Goal: Task Accomplishment & Management: Complete application form

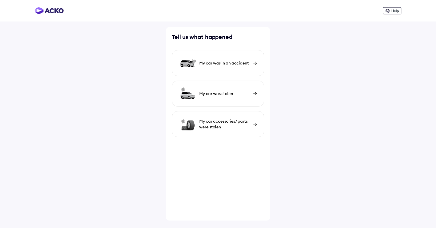
click at [228, 65] on div "My car was in an accident" at bounding box center [224, 63] width 51 height 6
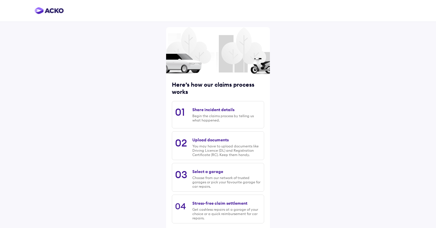
scroll to position [30, 0]
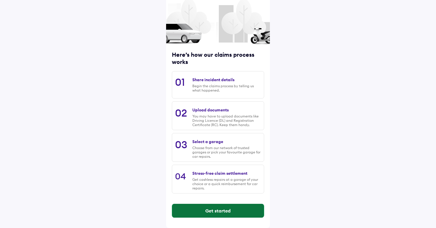
click at [200, 205] on button "Get started" at bounding box center [218, 211] width 92 height 14
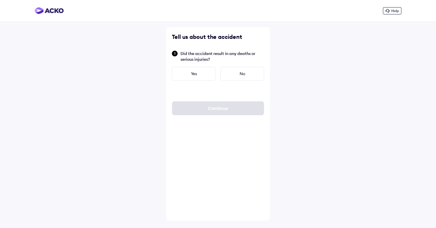
scroll to position [0, 0]
click at [235, 75] on div "No" at bounding box center [242, 74] width 44 height 14
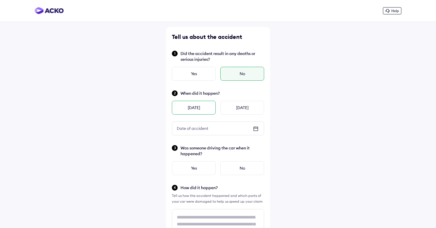
click at [188, 107] on div "[DATE]" at bounding box center [194, 108] width 44 height 14
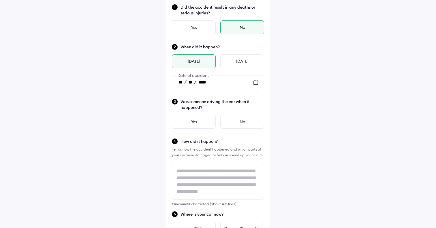
scroll to position [61, 0]
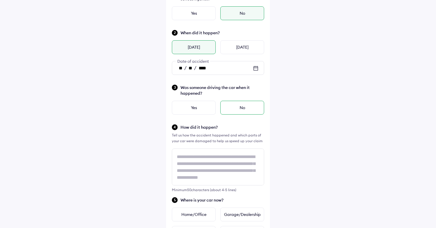
click at [238, 105] on div "No" at bounding box center [242, 108] width 44 height 14
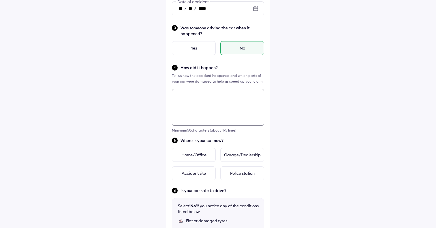
click at [193, 157] on div "Tell us about the accident Did the accident result in any deaths or serious inj…" at bounding box center [218, 126] width 104 height 439
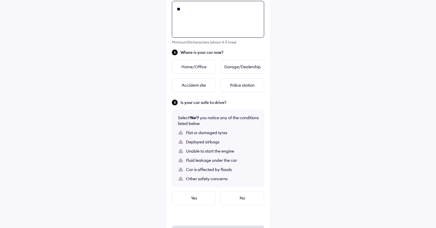
scroll to position [209, 0]
type textarea "**********"
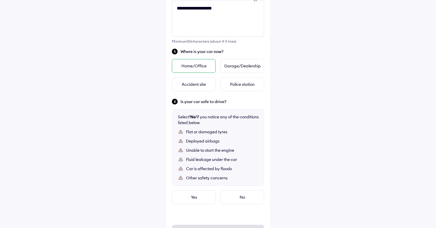
click at [192, 69] on div "Home/Office" at bounding box center [194, 66] width 44 height 14
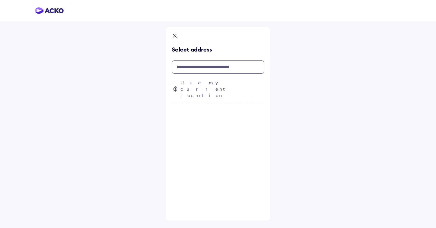
click at [193, 67] on input "text" at bounding box center [218, 67] width 92 height 13
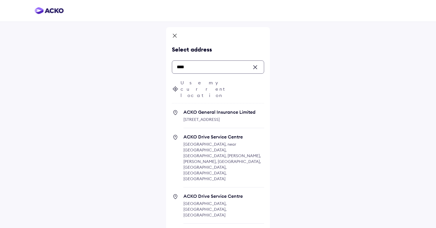
click at [198, 117] on span "[STREET_ADDRESS]" at bounding box center [201, 119] width 36 height 5
type input "****"
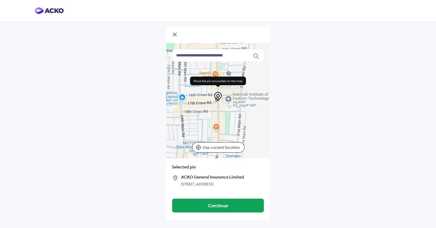
scroll to position [7, 0]
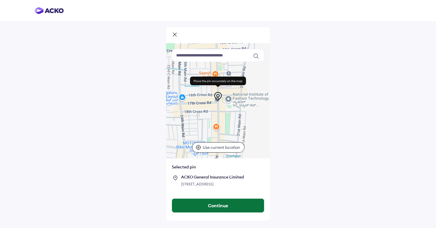
click at [202, 210] on button "Continue" at bounding box center [218, 206] width 92 height 14
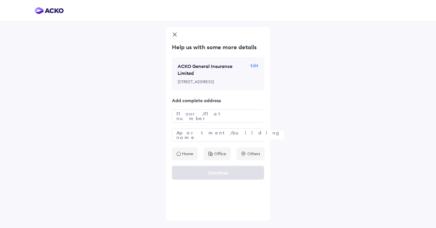
scroll to position [0, 0]
click at [197, 123] on input "*" at bounding box center [218, 116] width 92 height 13
type input "***"
click at [192, 142] on input "text" at bounding box center [218, 135] width 92 height 13
type input "***"
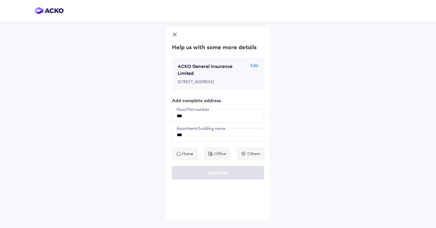
click at [186, 157] on p "Home" at bounding box center [187, 154] width 11 height 6
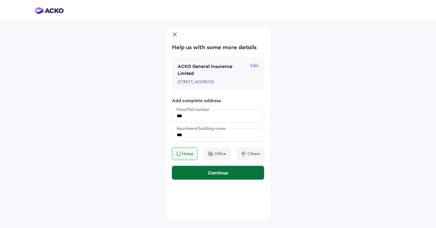
click at [199, 180] on button "Continue" at bounding box center [218, 173] width 92 height 14
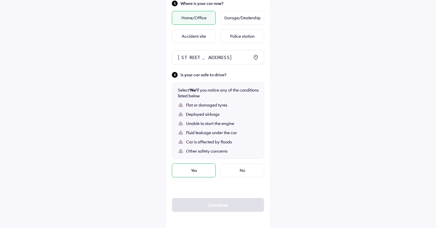
click at [200, 178] on div "Yes" at bounding box center [194, 171] width 44 height 14
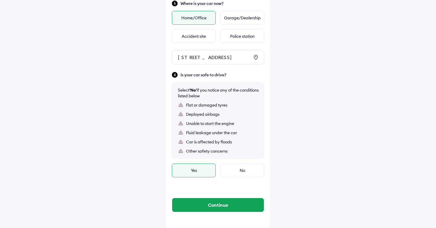
scroll to position [286, 0]
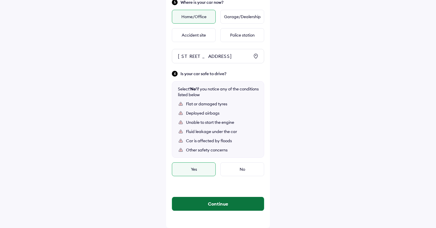
click at [205, 205] on button "Continue" at bounding box center [218, 204] width 92 height 14
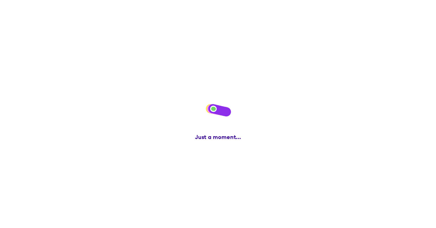
scroll to position [0, 0]
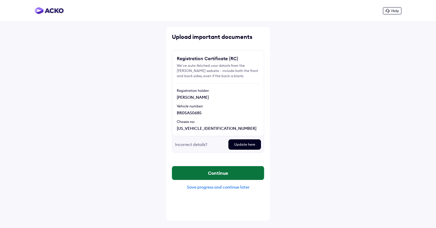
click at [209, 171] on button "Continue" at bounding box center [218, 173] width 92 height 14
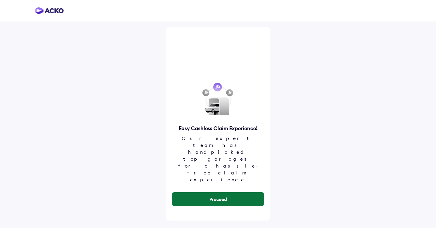
click at [221, 193] on button "Proceed" at bounding box center [218, 200] width 92 height 14
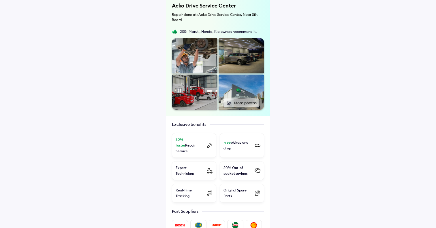
scroll to position [209, 0]
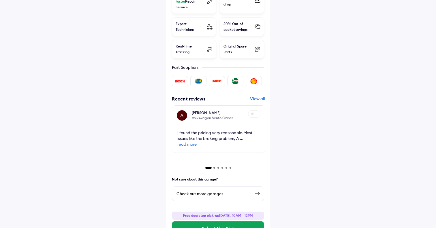
click at [208, 191] on div "Check out more garages" at bounding box center [214, 194] width 74 height 7
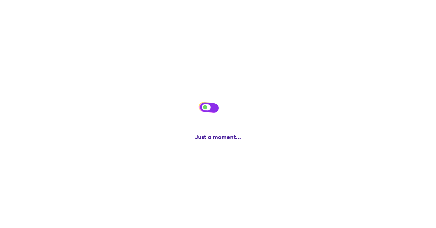
scroll to position [0, 0]
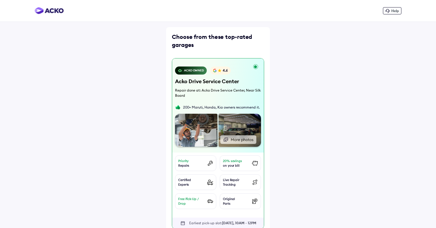
scroll to position [209, 0]
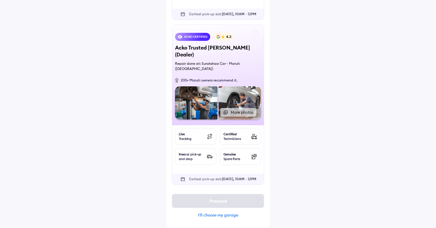
click at [215, 215] on div "I'll choose my garage" at bounding box center [218, 215] width 92 height 5
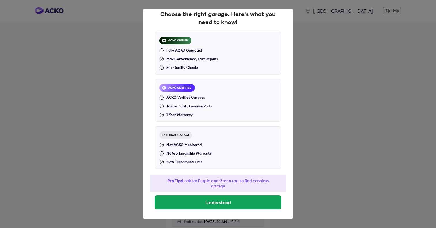
scroll to position [16, 0]
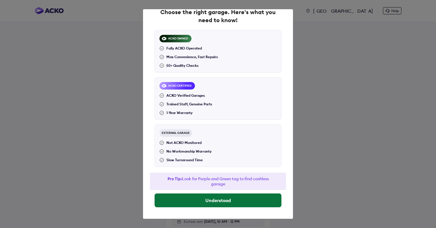
click at [213, 200] on button "Understood" at bounding box center [218, 201] width 127 height 14
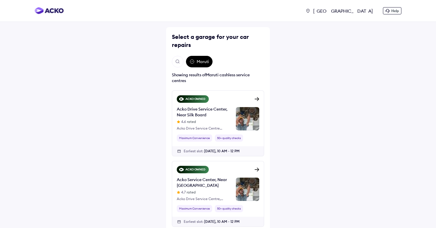
click at [178, 59] on button "Open search" at bounding box center [178, 62] width 12 height 12
click at [181, 78] on div "Showing results of Maruti cashless service centres" at bounding box center [218, 78] width 92 height 12
click at [177, 61] on img "Open search" at bounding box center [177, 61] width 5 height 5
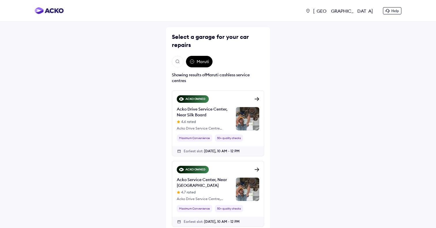
click at [181, 61] on button "Open search" at bounding box center [178, 62] width 12 height 12
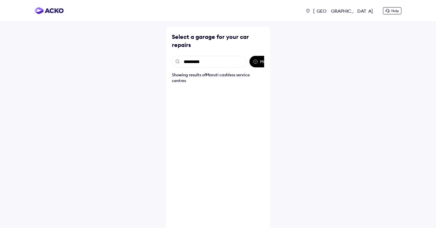
type input "**********"
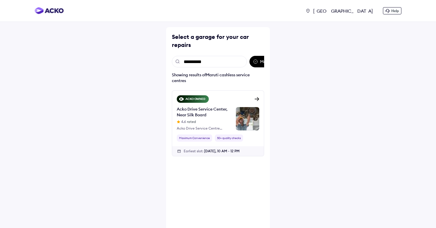
click at [209, 61] on input "**********" at bounding box center [209, 62] width 75 height 12
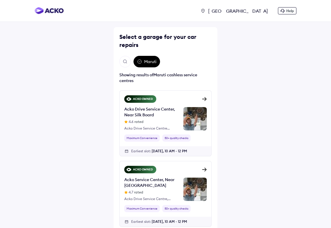
click at [125, 63] on img "Open search" at bounding box center [125, 61] width 5 height 5
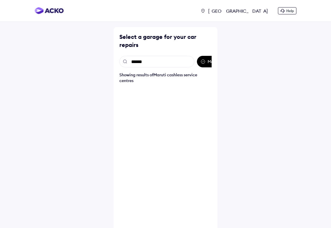
type input "*******"
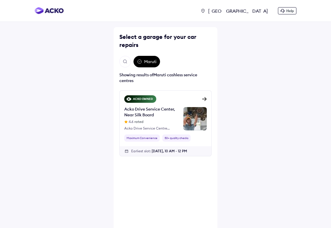
click at [126, 62] on img "Open search" at bounding box center [125, 61] width 5 height 5
click at [136, 62] on input "*******" at bounding box center [156, 62] width 75 height 12
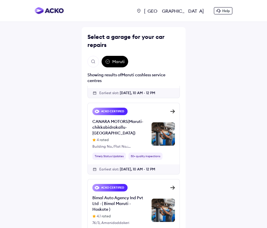
scroll to position [1486, 0]
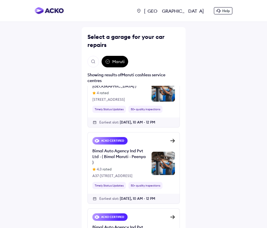
click at [91, 59] on button "Open search" at bounding box center [93, 62] width 12 height 12
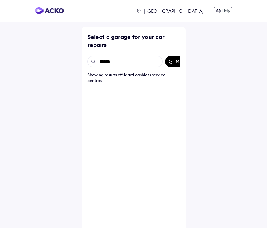
type input "*******"
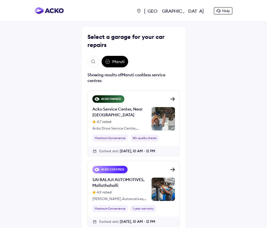
click at [92, 64] on img "Open search" at bounding box center [93, 61] width 5 height 5
click at [112, 65] on input "*******" at bounding box center [124, 62] width 75 height 12
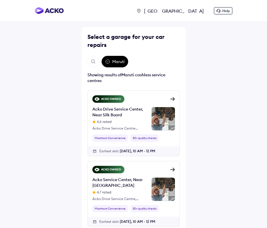
click at [192, 10] on div "[GEOGRAPHIC_DATA]" at bounding box center [175, 11] width 66 height 6
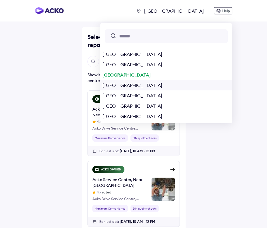
click at [177, 89] on div "[GEOGRAPHIC_DATA]" at bounding box center [166, 85] width 132 height 10
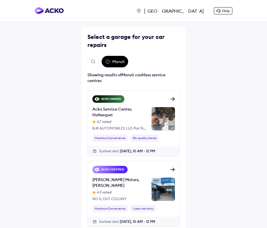
click at [186, 14] on div "[GEOGRAPHIC_DATA] Help" at bounding box center [184, 10] width 96 height 7
click at [194, 9] on div "[GEOGRAPHIC_DATA]" at bounding box center [175, 11] width 66 height 6
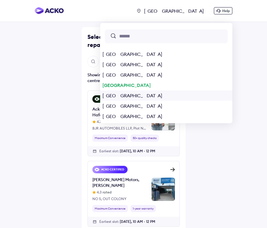
click at [177, 96] on div "[GEOGRAPHIC_DATA]" at bounding box center [166, 96] width 132 height 10
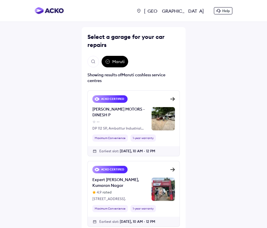
click at [193, 11] on div "[GEOGRAPHIC_DATA]" at bounding box center [175, 11] width 66 height 6
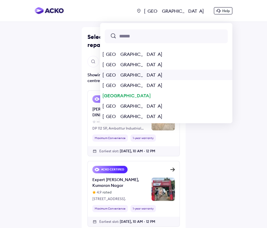
click at [164, 73] on div "[GEOGRAPHIC_DATA]" at bounding box center [166, 75] width 132 height 10
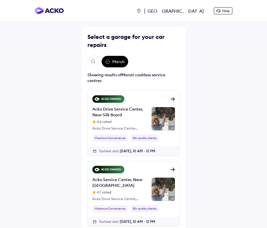
click at [188, 10] on div "[GEOGRAPHIC_DATA]" at bounding box center [175, 11] width 66 height 6
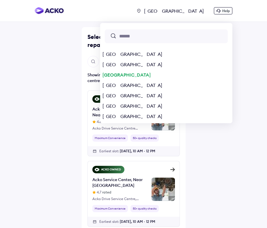
click at [224, 138] on div "[GEOGRAPHIC_DATA] [GEOGRAPHIC_DATA] [GEOGRAPHIC_DATA] [GEOGRAPHIC_DATA] [GEOGRA…" at bounding box center [133, 130] width 267 height 260
